Goal: Find specific page/section: Find specific page/section

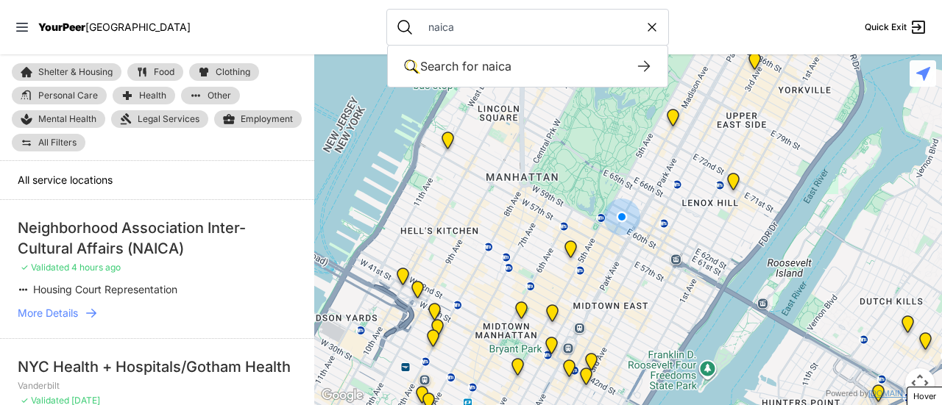
click at [430, 20] on input "naica" at bounding box center [531, 27] width 225 height 15
drag, startPoint x: 411, startPoint y: 23, endPoint x: 441, endPoint y: 25, distance: 30.2
click at [441, 25] on input "[PERSON_NAME]" at bounding box center [531, 27] width 225 height 15
type input "[PERSON_NAME]"
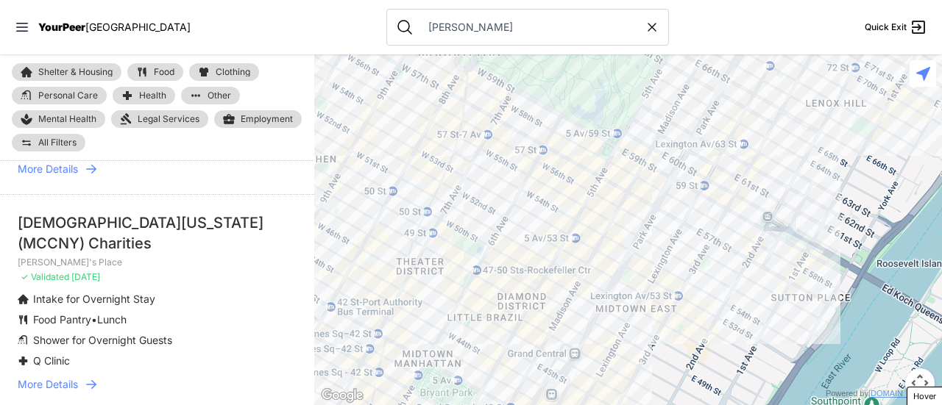
scroll to position [147, 0]
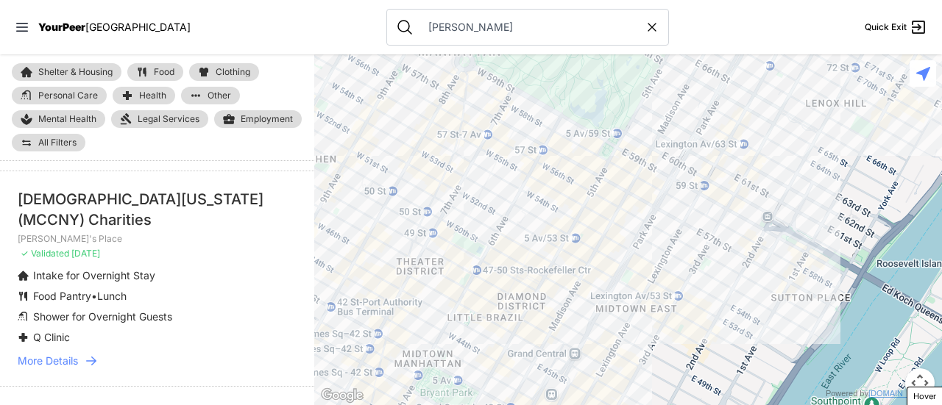
click at [62, 356] on span "More Details" at bounding box center [48, 361] width 60 height 15
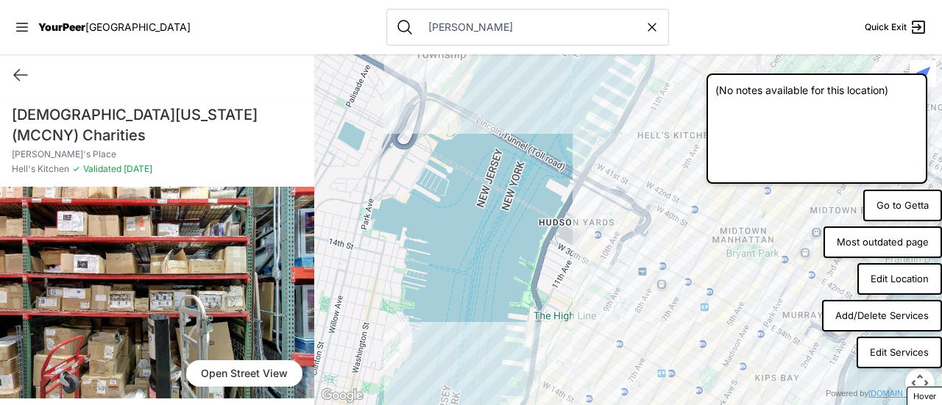
click at [908, 278] on button "Edit Location" at bounding box center [899, 279] width 85 height 32
click at [895, 208] on button "Go to Getta" at bounding box center [902, 206] width 79 height 32
